Goal: Information Seeking & Learning: Learn about a topic

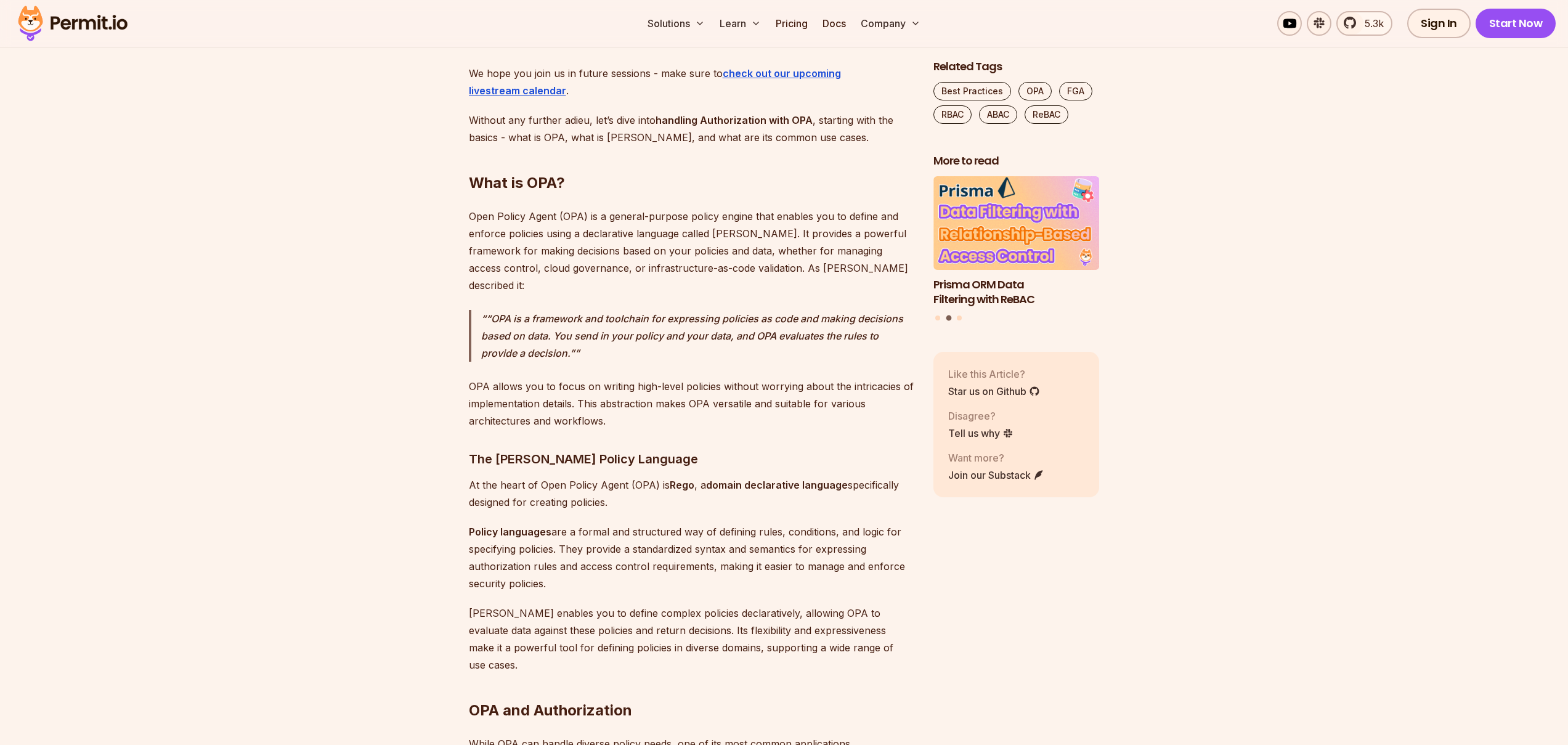
scroll to position [1620, 0]
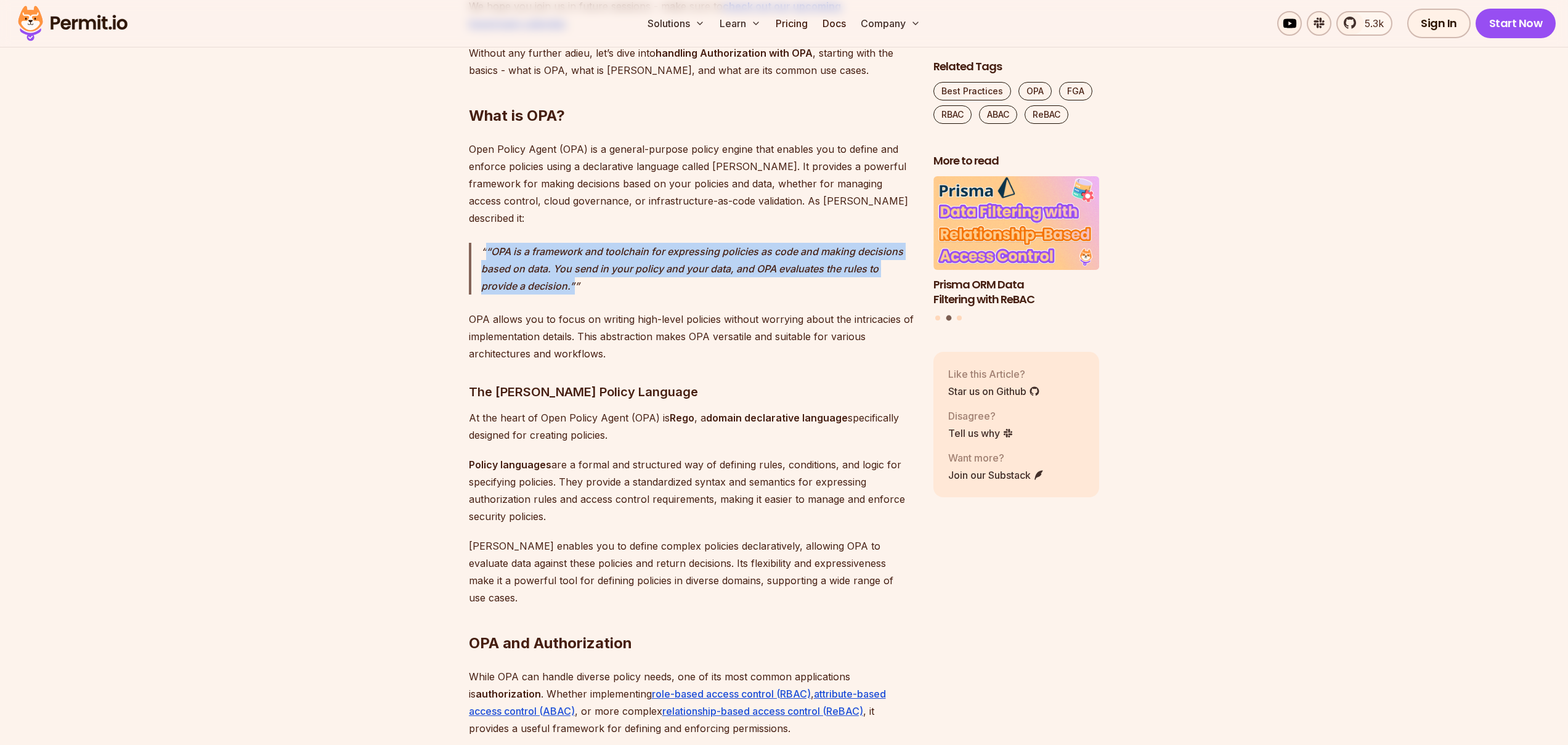
drag, startPoint x: 594, startPoint y: 267, endPoint x: 477, endPoint y: 233, distance: 121.8
click at [477, 242] on blockquote "“OPA is a framework and toolchain for expressing policies as code and making de…" at bounding box center [691, 268] width 445 height 52
copy p "“OPA is a framework and toolchain for expressing policies as code and making de…"
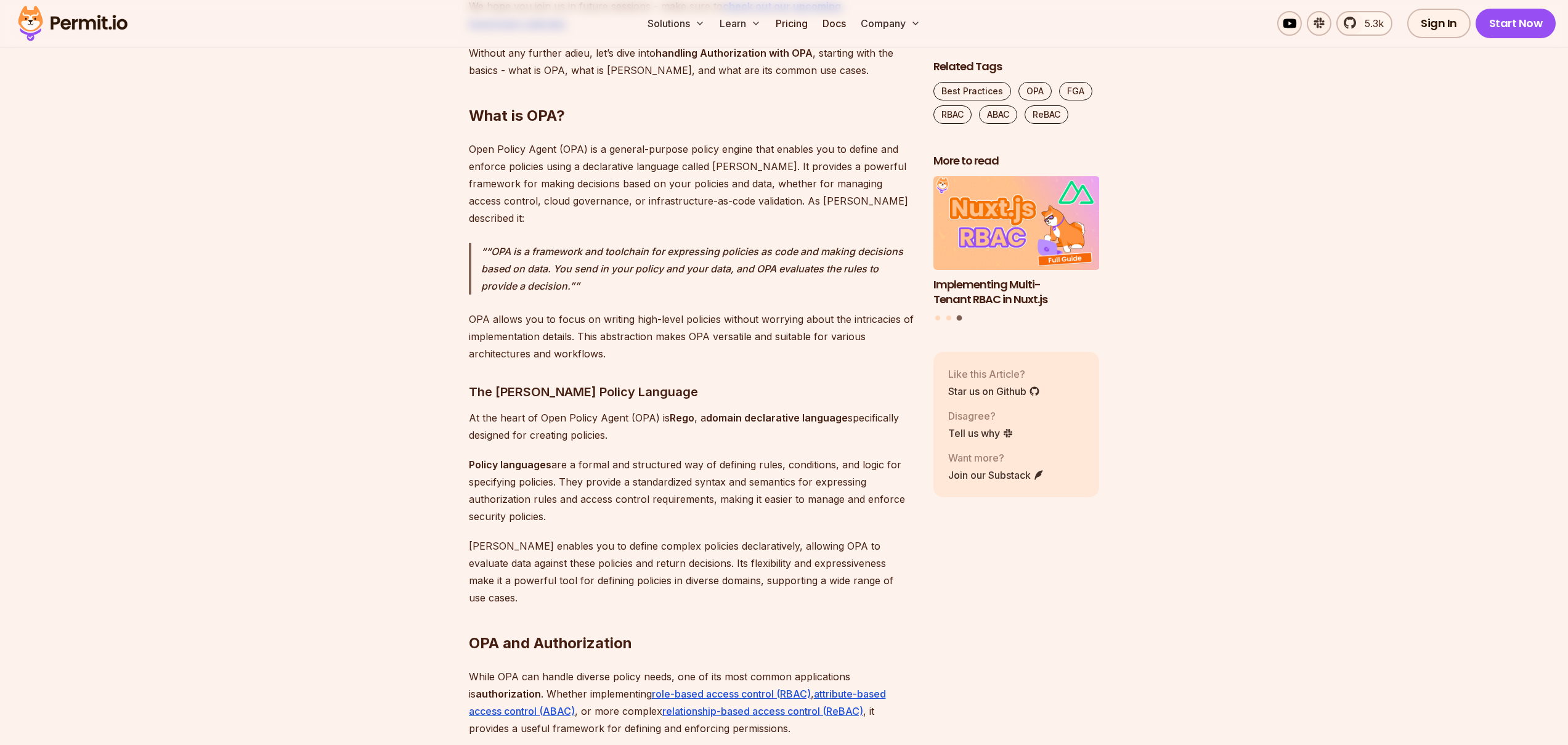
click at [604, 409] on p "At the heart of Open Policy Agent (OPA) is [PERSON_NAME] , a domain declarative…" at bounding box center [691, 426] width 445 height 34
drag, startPoint x: 668, startPoint y: 400, endPoint x: 659, endPoint y: 414, distance: 16.6
click at [659, 414] on p "At the heart of Open Policy Agent (OPA) is [PERSON_NAME] , a domain declarative…" at bounding box center [691, 426] width 445 height 34
copy p "[PERSON_NAME] , a domain declarative language specifically designed for creatin…"
click at [659, 414] on p "At the heart of Open Policy Agent (OPA) is [PERSON_NAME] , a domain declarative…" at bounding box center [691, 426] width 445 height 34
